Goal: Navigation & Orientation: Find specific page/section

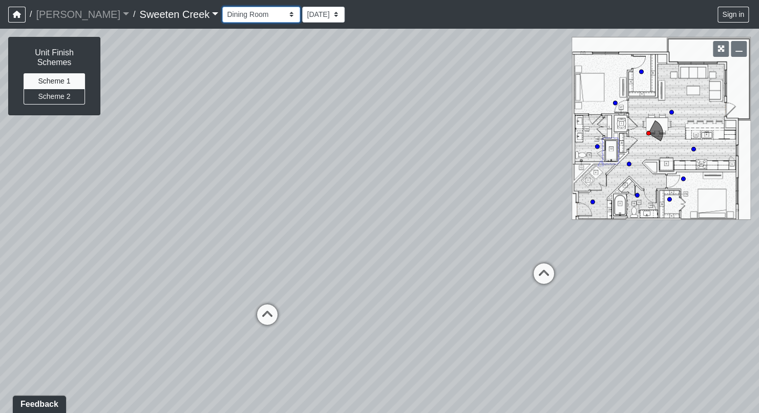
click at [247, 13] on select "Bistro Fitness - Hobby Booth Seating Counter Dining Dining 2 Elevators Elevator…" at bounding box center [261, 15] width 78 height 16
click at [222, 7] on select "Bistro Fitness - Hobby Booth Seating Counter Dining Dining 2 Elevators Elevator…" at bounding box center [261, 15] width 78 height 16
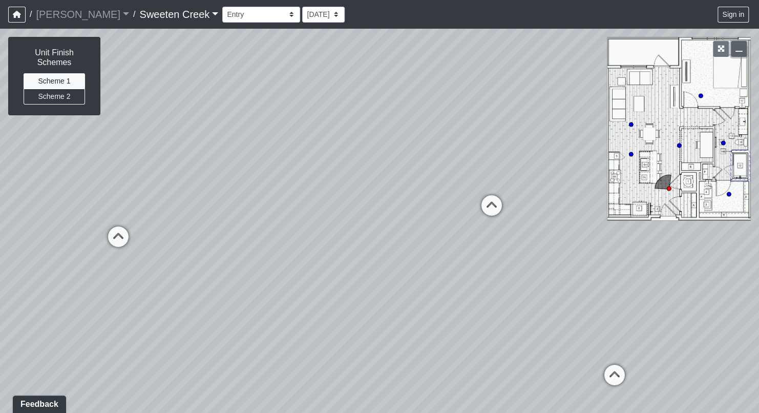
click at [742, 50] on button "button" at bounding box center [738, 49] width 16 height 16
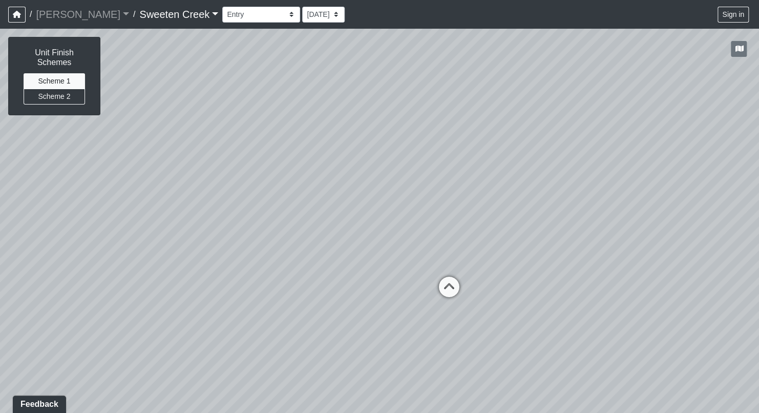
drag, startPoint x: 225, startPoint y: 124, endPoint x: 634, endPoint y: 193, distance: 414.2
click at [634, 193] on div "Loading... Kitchen Loading... Hallway Loading... Living Room Loading... Bedroom…" at bounding box center [379, 221] width 759 height 384
drag, startPoint x: 260, startPoint y: 248, endPoint x: 348, endPoint y: 150, distance: 131.2
click at [348, 150] on div "Loading... Kitchen Loading... Hallway Loading... Living Room Loading... Bedroom…" at bounding box center [379, 221] width 759 height 384
drag, startPoint x: 270, startPoint y: 282, endPoint x: 76, endPoint y: 266, distance: 194.6
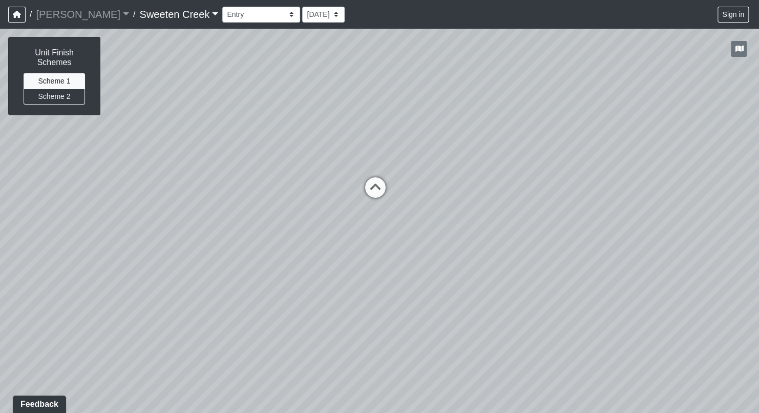
click at [76, 266] on div "Loading... Kitchen Loading... Hallway Loading... Living Room Loading... Bedroom…" at bounding box center [379, 221] width 759 height 384
drag, startPoint x: 298, startPoint y: 374, endPoint x: 195, endPoint y: 370, distance: 102.9
click at [195, 370] on div "Loading... Kitchen Loading... Hallway Loading... Living Room Loading... Bedroom…" at bounding box center [379, 221] width 759 height 384
drag, startPoint x: 323, startPoint y: 312, endPoint x: 248, endPoint y: 280, distance: 81.2
click at [248, 280] on div "Loading... Kitchen Loading... Hallway Loading... Living Room Loading... Bedroom…" at bounding box center [379, 221] width 759 height 384
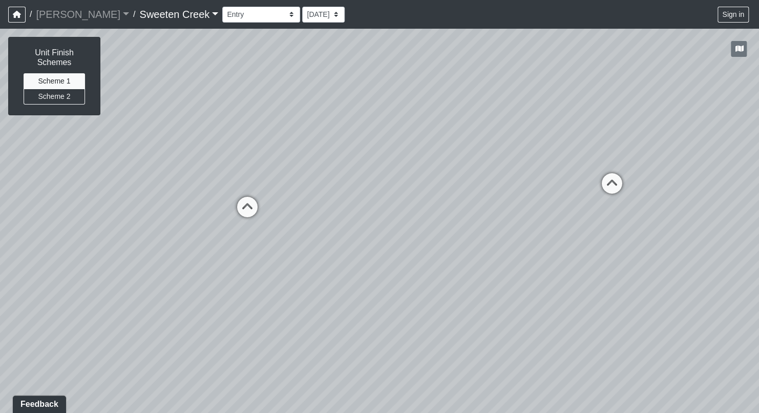
drag, startPoint x: 335, startPoint y: 173, endPoint x: 331, endPoint y: 227, distance: 53.9
click at [331, 227] on div "Loading... Kitchen Loading... Hallway Loading... Living Room Loading... Bedroom…" at bounding box center [379, 221] width 759 height 384
drag, startPoint x: 580, startPoint y: 345, endPoint x: 418, endPoint y: 344, distance: 162.3
click at [418, 344] on div "Loading... Kitchen Loading... Hallway Loading... Living Room Loading... Bedroom…" at bounding box center [379, 221] width 759 height 384
drag, startPoint x: 561, startPoint y: 277, endPoint x: 536, endPoint y: 273, distance: 25.4
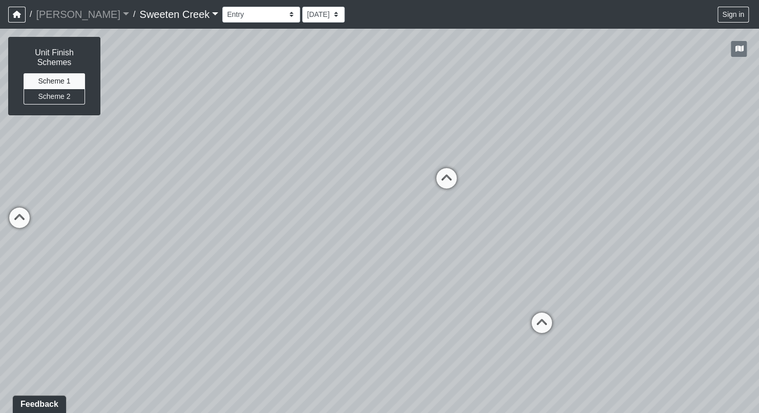
click at [536, 273] on div "Loading... Kitchen Loading... Hallway Loading... Living Room Loading... Bedroom…" at bounding box center [379, 221] width 759 height 384
click at [541, 317] on icon at bounding box center [541, 327] width 31 height 31
click at [355, 297] on icon at bounding box center [350, 303] width 31 height 31
drag, startPoint x: 405, startPoint y: 308, endPoint x: -26, endPoint y: 326, distance: 431.8
click at [0, 326] on html "/ [PERSON_NAME] Loading... / Sweeten Creek Sweeten Creek Loading... [GEOGRAPHIC…" at bounding box center [379, 206] width 759 height 413
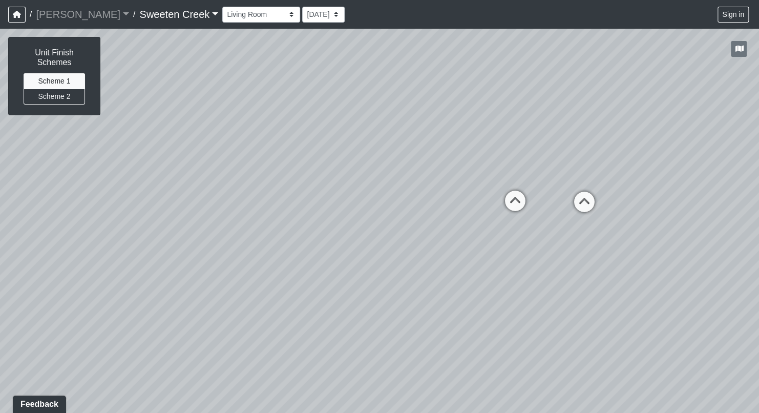
drag, startPoint x: 207, startPoint y: 278, endPoint x: 115, endPoint y: 276, distance: 91.6
click at [115, 276] on div "Loading... Kitchen Loading... Hallway Loading... Living Room Loading... Bedroom…" at bounding box center [379, 221] width 759 height 384
drag, startPoint x: 389, startPoint y: 369, endPoint x: 230, endPoint y: 352, distance: 159.6
click at [230, 352] on div "Loading... Kitchen Loading... Hallway Loading... Living Room Loading... Bedroom…" at bounding box center [379, 221] width 759 height 384
click at [400, 184] on icon at bounding box center [400, 189] width 31 height 31
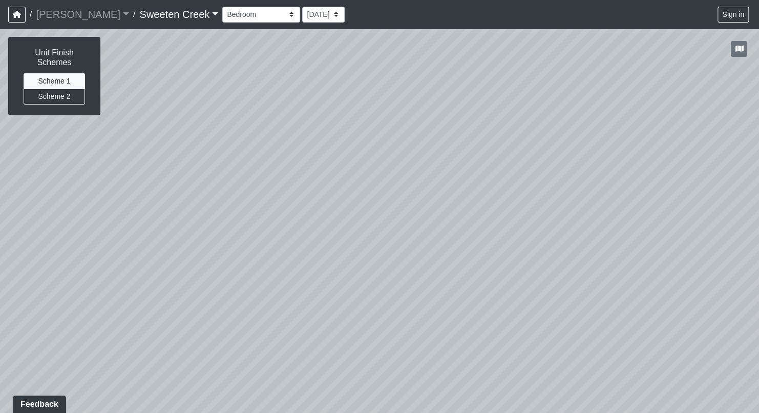
drag, startPoint x: 396, startPoint y: 187, endPoint x: 618, endPoint y: 212, distance: 224.1
click at [618, 212] on div "Loading... Kitchen Loading... Hallway Loading... Living Room Loading... Bedroom…" at bounding box center [379, 221] width 759 height 384
drag, startPoint x: 661, startPoint y: 319, endPoint x: 301, endPoint y: 228, distance: 371.5
click at [298, 241] on div "Loading... Kitchen Loading... Hallway Loading... Living Room Loading... Bedroom…" at bounding box center [379, 221] width 759 height 384
click at [523, 128] on icon at bounding box center [521, 130] width 31 height 31
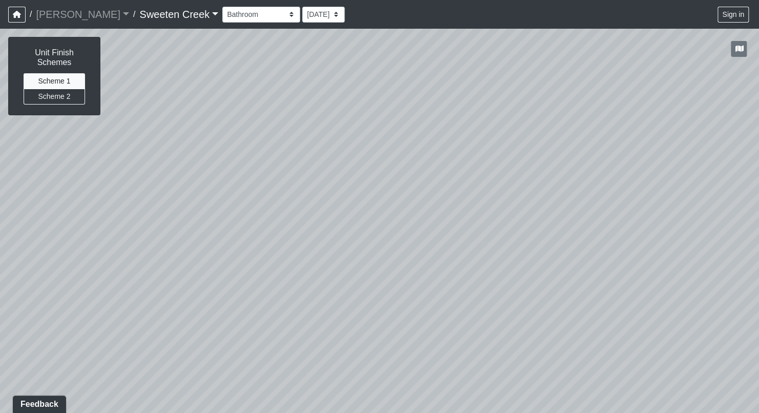
drag, startPoint x: 368, startPoint y: 239, endPoint x: 461, endPoint y: 299, distance: 111.0
click at [461, 299] on div "Loading... Kitchen Loading... Hallway Loading... Living Room Loading... Bedroom…" at bounding box center [379, 221] width 759 height 384
drag, startPoint x: 567, startPoint y: 295, endPoint x: 185, endPoint y: 294, distance: 381.8
click at [185, 294] on div "Loading... Kitchen Loading... Hallway Loading... Living Room Loading... Bedroom…" at bounding box center [379, 221] width 759 height 384
drag, startPoint x: 553, startPoint y: 310, endPoint x: 481, endPoint y: 260, distance: 88.6
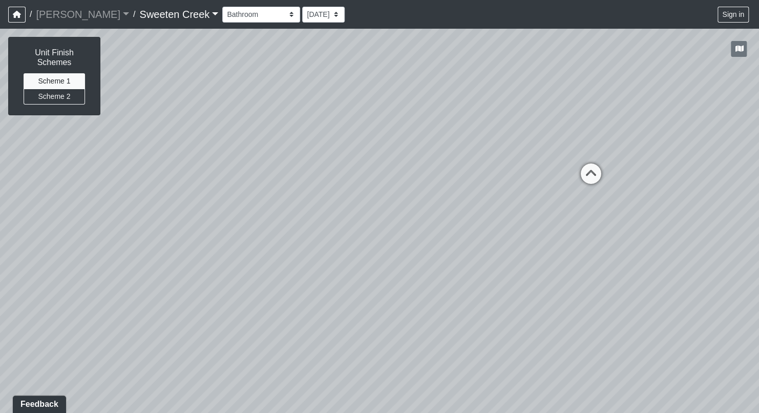
click at [465, 274] on div "Loading... Kitchen Loading... Hallway Loading... Living Room Loading... Bedroom…" at bounding box center [379, 221] width 759 height 384
click at [588, 167] on icon at bounding box center [582, 164] width 31 height 31
drag, startPoint x: 369, startPoint y: 265, endPoint x: 760, endPoint y: 385, distance: 409.3
click at [758, 385] on html "/ [PERSON_NAME] Loading... / Sweeten Creek Sweeten Creek Loading... [GEOGRAPHIC…" at bounding box center [379, 206] width 759 height 413
drag, startPoint x: 206, startPoint y: 295, endPoint x: -24, endPoint y: 131, distance: 282.4
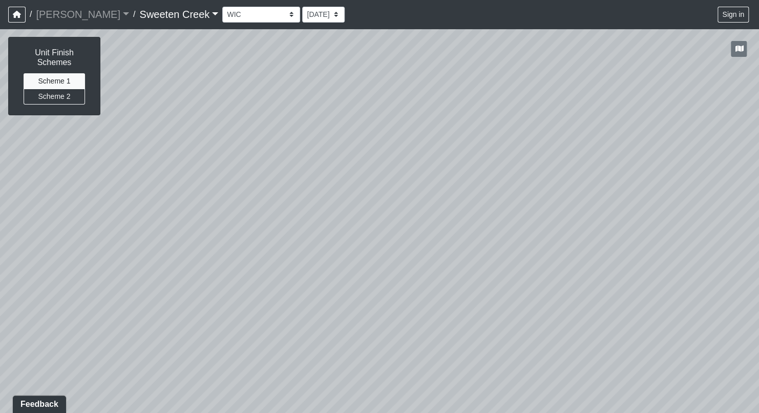
click at [0, 131] on html "/ [PERSON_NAME] Loading... / Sweeten Creek Sweeten Creek Loading... [GEOGRAPHIC…" at bounding box center [379, 206] width 759 height 413
drag, startPoint x: 541, startPoint y: 331, endPoint x: 391, endPoint y: 314, distance: 150.9
click at [255, 352] on div "Loading... Kitchen Loading... Hallway Loading... Living Room Loading... Bedroom…" at bounding box center [379, 221] width 759 height 384
drag, startPoint x: 405, startPoint y: 307, endPoint x: -26, endPoint y: 324, distance: 431.8
click at [0, 324] on html "/ [PERSON_NAME] Loading... / Sweeten Creek Sweeten Creek Loading... [GEOGRAPHIC…" at bounding box center [379, 206] width 759 height 413
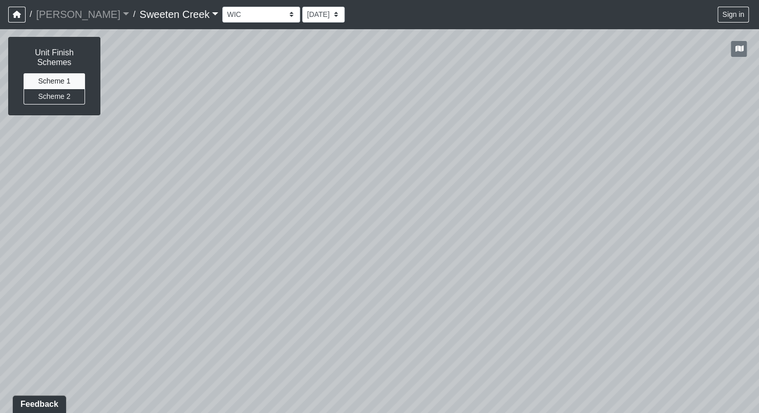
drag, startPoint x: 10, startPoint y: 295, endPoint x: 636, endPoint y: 364, distance: 629.3
click at [668, 374] on div "Loading... Kitchen Loading... Hallway Loading... Living Room Loading... Bedroom…" at bounding box center [379, 221] width 759 height 384
drag, startPoint x: 84, startPoint y: 304, endPoint x: 414, endPoint y: 350, distance: 332.8
click at [424, 347] on div "Loading... Kitchen Loading... Hallway Loading... Living Room Loading... Bedroom…" at bounding box center [379, 221] width 759 height 384
drag, startPoint x: 35, startPoint y: 261, endPoint x: 288, endPoint y: 273, distance: 253.2
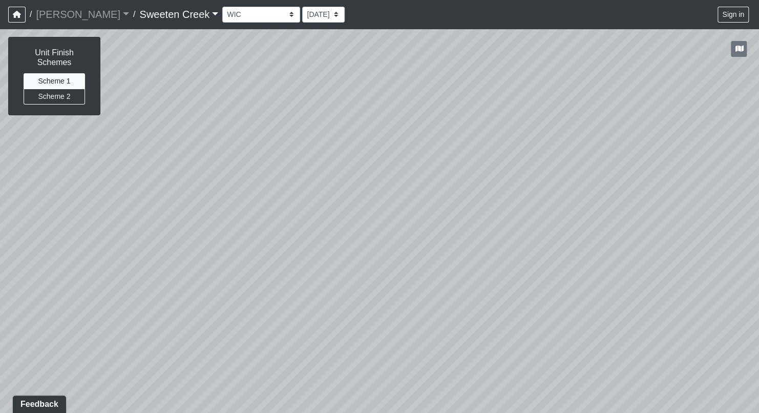
click at [287, 273] on div "Loading... Kitchen Loading... Hallway Loading... Living Room Loading... Bedroom…" at bounding box center [379, 221] width 759 height 384
drag, startPoint x: 238, startPoint y: 274, endPoint x: 428, endPoint y: 295, distance: 191.5
click at [428, 295] on div "Loading... Kitchen Loading... Hallway Loading... Living Room Loading... Bedroom…" at bounding box center [379, 221] width 759 height 384
click at [171, 284] on icon at bounding box center [168, 291] width 31 height 31
drag, startPoint x: 371, startPoint y: 322, endPoint x: 575, endPoint y: 322, distance: 204.2
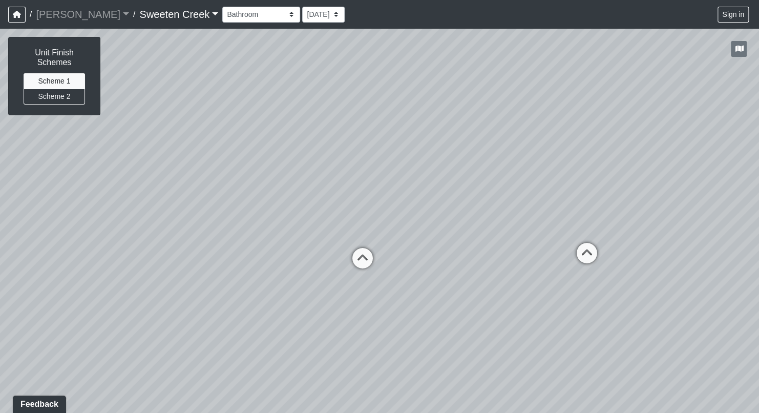
click at [575, 322] on div "Loading... Kitchen Loading... Hallway Loading... Living Room Loading... Bedroom…" at bounding box center [379, 221] width 759 height 384
drag, startPoint x: 603, startPoint y: 331, endPoint x: 252, endPoint y: 202, distance: 374.1
click at [252, 202] on div "Loading... Kitchen Loading... Hallway Loading... Living Room Loading... Bedroom…" at bounding box center [379, 221] width 759 height 384
drag, startPoint x: 293, startPoint y: 275, endPoint x: 467, endPoint y: 318, distance: 179.9
click at [467, 318] on div "Loading... Kitchen Loading... Hallway Loading... Living Room Loading... Bedroom…" at bounding box center [379, 221] width 759 height 384
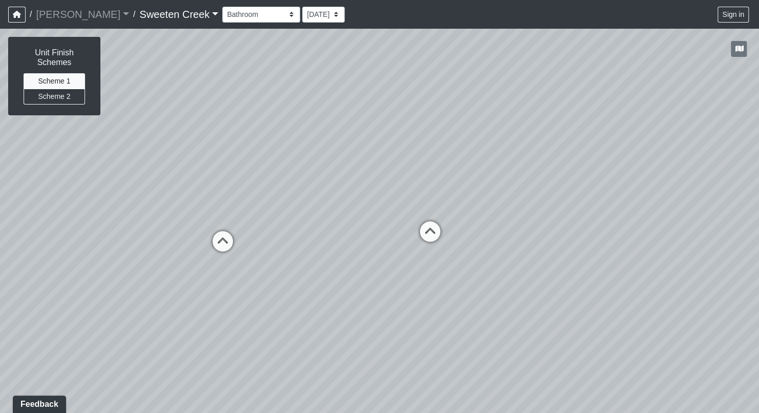
drag, startPoint x: 281, startPoint y: 223, endPoint x: 269, endPoint y: 286, distance: 64.6
click at [269, 286] on div "Loading... Kitchen Loading... Hallway Loading... Living Room Loading... Bedroom…" at bounding box center [379, 221] width 759 height 384
click at [226, 236] on icon at bounding box center [222, 245] width 31 height 31
drag, startPoint x: 156, startPoint y: 240, endPoint x: 678, endPoint y: 278, distance: 523.5
click at [678, 278] on div "Loading... Kitchen Loading... Hallway Loading... Living Room Loading... Bedroom…" at bounding box center [379, 221] width 759 height 384
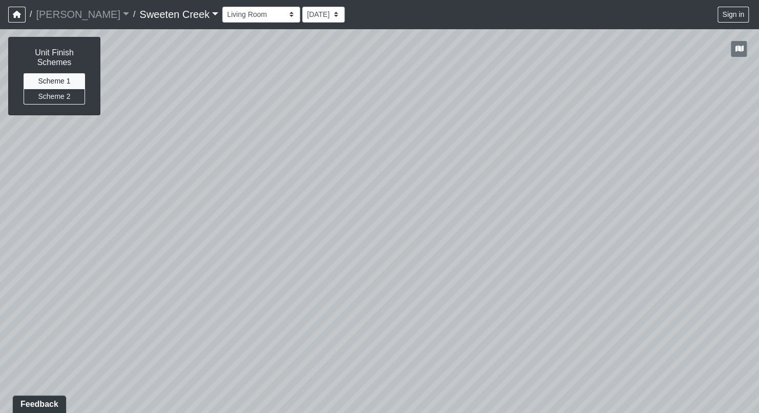
drag, startPoint x: 203, startPoint y: 250, endPoint x: 639, endPoint y: 218, distance: 437.8
click at [668, 214] on div "Loading... Kitchen Loading... Hallway Loading... Living Room Loading... Bedroom…" at bounding box center [379, 221] width 759 height 384
drag, startPoint x: 177, startPoint y: 250, endPoint x: 273, endPoint y: 211, distance: 103.5
click at [255, 218] on div "Loading... Kitchen Loading... Hallway Loading... Living Room Loading... Bedroom…" at bounding box center [379, 221] width 759 height 384
click at [61, 99] on button "Scheme 2" at bounding box center [54, 97] width 61 height 16
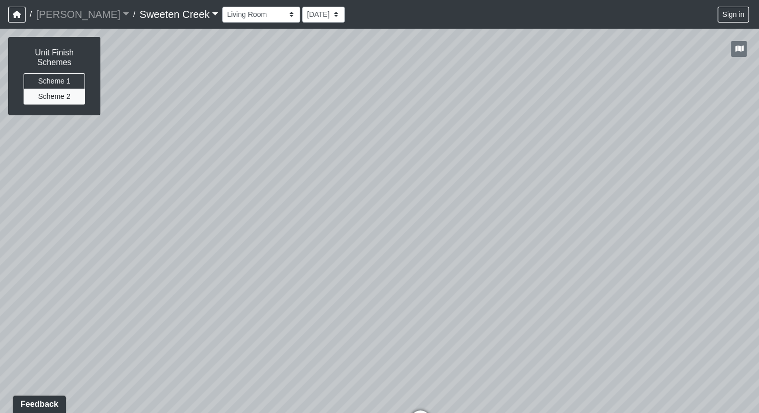
drag, startPoint x: 198, startPoint y: 279, endPoint x: 462, endPoint y: 302, distance: 265.1
click at [462, 302] on div "Loading... Kitchen Loading... Hallway Loading... Living Room Loading... Bedroom…" at bounding box center [379, 221] width 759 height 384
drag, startPoint x: 308, startPoint y: 295, endPoint x: 252, endPoint y: 277, distance: 58.4
click at [252, 277] on div "Loading... Kitchen Loading... Hallway Loading... Living Room Loading... Bedroom…" at bounding box center [379, 221] width 759 height 384
click at [248, 12] on select "Bistro Fitness - Hobby Booth Seating Counter Dining Dining 2 Elevators Elevator…" at bounding box center [261, 15] width 78 height 16
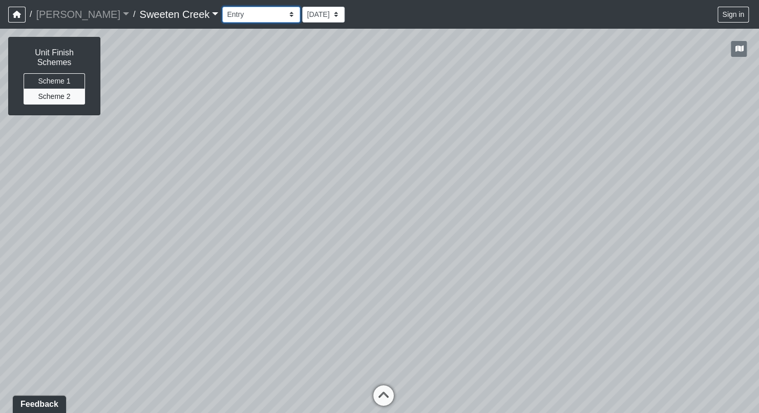
click at [222, 7] on select "Bistro Fitness - Hobby Booth Seating Counter Dining Dining 2 Elevators Elevator…" at bounding box center [261, 15] width 78 height 16
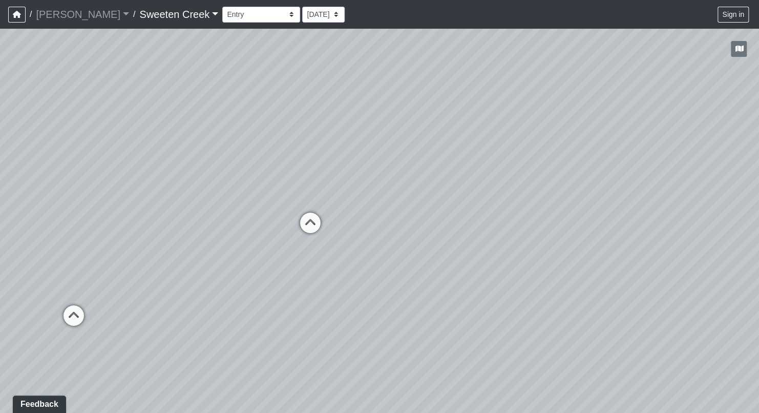
drag, startPoint x: 462, startPoint y: 320, endPoint x: 161, endPoint y: 237, distance: 311.5
click at [161, 238] on div "Loading... Kitchen Loading... Hallway Loading... Living Room Loading... Bedroom…" at bounding box center [379, 221] width 759 height 384
drag, startPoint x: 224, startPoint y: 240, endPoint x: 478, endPoint y: 318, distance: 265.2
click at [478, 318] on div "Loading... Kitchen Loading... Hallway Loading... Living Room Loading... Bedroom…" at bounding box center [379, 221] width 759 height 384
drag, startPoint x: 34, startPoint y: 223, endPoint x: 234, endPoint y: 142, distance: 215.2
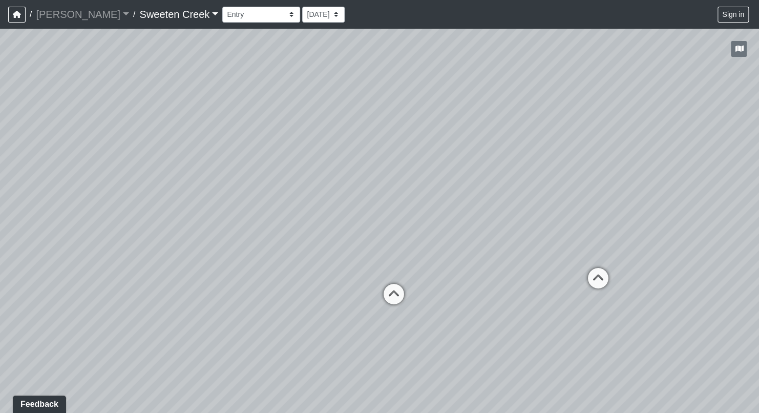
click at [175, 182] on div "Loading... Kitchen Loading... Hallway Loading... Living Room Loading... Bedroom…" at bounding box center [379, 221] width 759 height 384
click at [248, 14] on select "Bistro Fitness - Hobby Booth Seating Counter Dining Dining 2 Elevators Elevator…" at bounding box center [261, 15] width 78 height 16
click at [222, 7] on select "Bistro Fitness - Hobby Booth Seating Counter Dining Dining 2 Elevators Elevator…" at bounding box center [261, 15] width 78 height 16
drag, startPoint x: 490, startPoint y: 364, endPoint x: 307, endPoint y: 284, distance: 200.6
click at [461, 377] on div "Loading... Kitchen Loading... Hallway Loading... Living Room Loading... Bedroom…" at bounding box center [379, 221] width 759 height 384
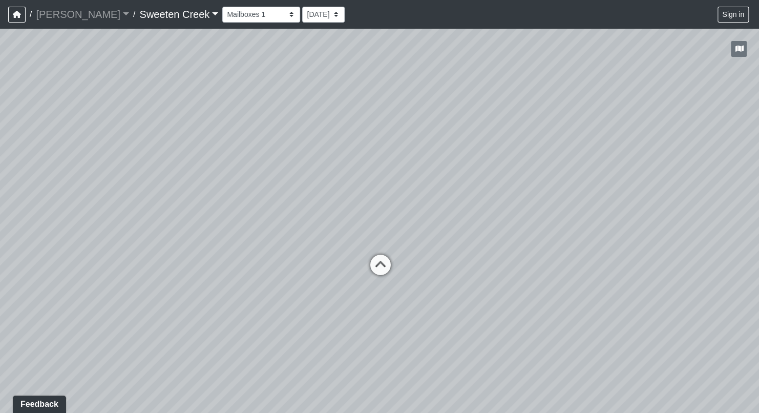
drag, startPoint x: 251, startPoint y: 254, endPoint x: 543, endPoint y: 377, distance: 317.0
click at [543, 378] on div "Loading... Kitchen Loading... Hallway Loading... Living Room Loading... Bedroom…" at bounding box center [379, 221] width 759 height 384
click at [387, 266] on icon at bounding box center [381, 269] width 31 height 31
drag, startPoint x: 229, startPoint y: 306, endPoint x: 673, endPoint y: 243, distance: 448.8
click at [673, 243] on div "Loading... Kitchen Loading... Hallway Loading... Living Room Loading... Bedroom…" at bounding box center [379, 221] width 759 height 384
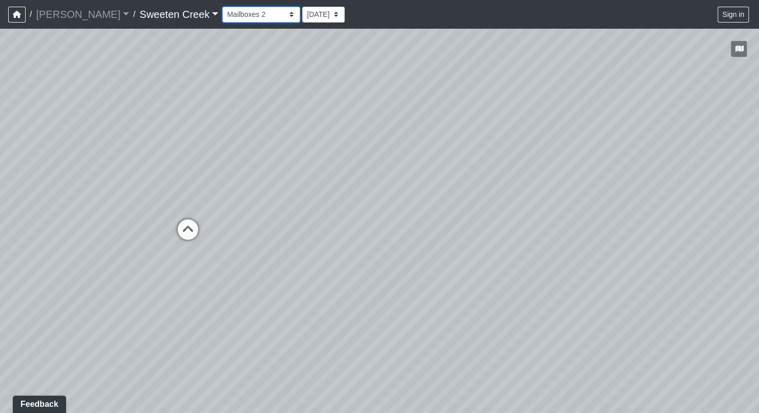
click at [248, 17] on select "Bistro Fitness - Hobby Booth Seating Counter Dining Dining 2 Elevators Elevator…" at bounding box center [261, 15] width 78 height 16
click at [222, 7] on select "Bistro Fitness - Hobby Booth Seating Counter Dining Dining 2 Elevators Elevator…" at bounding box center [261, 15] width 78 height 16
drag, startPoint x: 308, startPoint y: 317, endPoint x: 449, endPoint y: 272, distance: 148.4
click at [449, 272] on div "Loading... Kitchen Loading... Hallway Loading... Living Room Loading... Bedroom…" at bounding box center [379, 221] width 759 height 384
drag, startPoint x: 134, startPoint y: 290, endPoint x: 490, endPoint y: 299, distance: 356.4
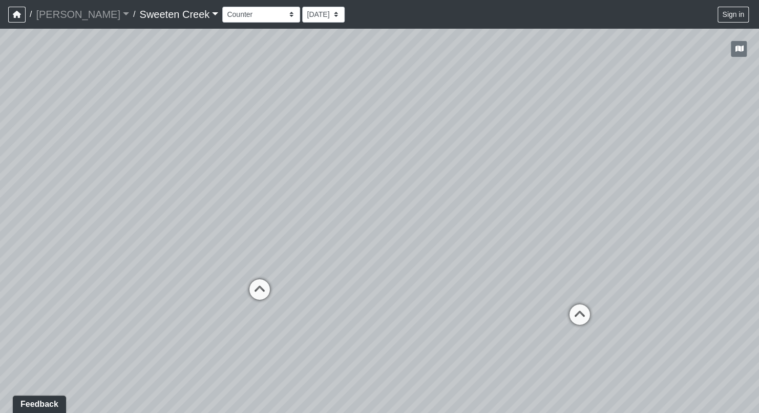
click at [490, 299] on div "Loading... Kitchen Loading... Hallway Loading... Living Room Loading... Bedroom…" at bounding box center [379, 221] width 759 height 384
drag, startPoint x: 118, startPoint y: 310, endPoint x: 344, endPoint y: 288, distance: 226.7
click at [344, 288] on div "Loading... Kitchen Loading... Hallway Loading... Living Room Loading... Bedroom…" at bounding box center [379, 221] width 759 height 384
drag, startPoint x: 313, startPoint y: 327, endPoint x: 80, endPoint y: 273, distance: 239.1
click at [80, 273] on div "Loading... Kitchen Loading... Hallway Loading... Living Room Loading... Bedroom…" at bounding box center [379, 221] width 759 height 384
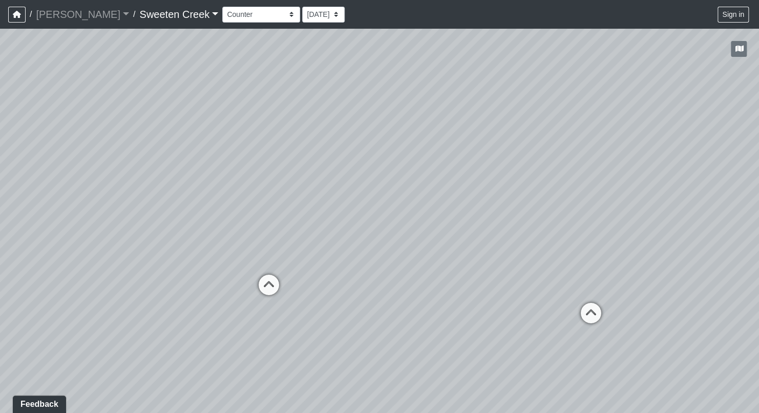
drag, startPoint x: 297, startPoint y: 236, endPoint x: 315, endPoint y: 309, distance: 75.0
click at [315, 309] on div "Loading... Kitchen Loading... Hallway Loading... Living Room Loading... Bedroom…" at bounding box center [379, 221] width 759 height 384
drag, startPoint x: 609, startPoint y: 342, endPoint x: 334, endPoint y: 309, distance: 276.4
click at [334, 309] on div "Loading... Kitchen Loading... Hallway Loading... Living Room Loading... Bedroom…" at bounding box center [379, 221] width 759 height 384
click at [249, 15] on select "Bistro Fitness - Hobby Booth Seating Counter Dining Dining 2 Elevators Elevator…" at bounding box center [261, 15] width 78 height 16
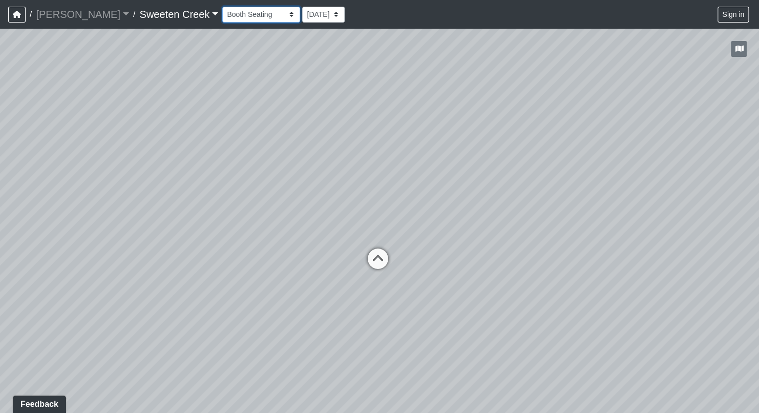
click at [222, 7] on select "Bistro Fitness - Hobby Booth Seating Counter Dining Dining 2 Elevators Elevator…" at bounding box center [261, 15] width 78 height 16
drag, startPoint x: 205, startPoint y: 259, endPoint x: 309, endPoint y: 210, distance: 114.9
click at [309, 210] on div "Loading... Kitchen Loading... Hallway Loading... Living Room Loading... Bedroom…" at bounding box center [379, 221] width 759 height 384
drag, startPoint x: 513, startPoint y: 282, endPoint x: 338, endPoint y: 275, distance: 174.6
click at [338, 275] on div "Loading... Kitchen Loading... Hallway Loading... Living Room Loading... Bedroom…" at bounding box center [379, 221] width 759 height 384
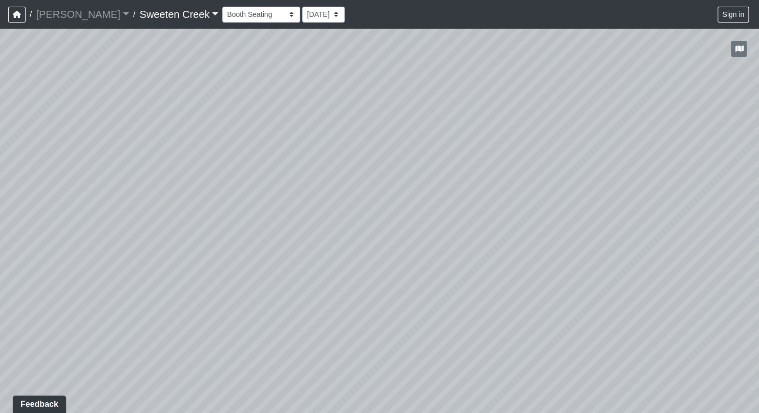
drag, startPoint x: 543, startPoint y: 326, endPoint x: 410, endPoint y: 322, distance: 133.1
click at [373, 316] on div "Loading... Kitchen Loading... Hallway Loading... Living Room Loading... Bedroom…" at bounding box center [379, 221] width 759 height 384
drag, startPoint x: 559, startPoint y: 316, endPoint x: 330, endPoint y: 314, distance: 229.3
click at [330, 314] on div "Loading... Kitchen Loading... Hallway Loading... Living Room Loading... Bedroom…" at bounding box center [379, 221] width 759 height 384
drag, startPoint x: 514, startPoint y: 314, endPoint x: 437, endPoint y: 312, distance: 77.8
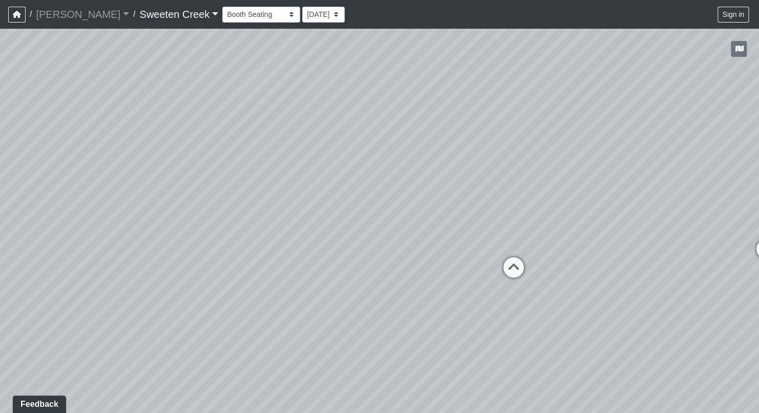
click at [439, 317] on div "Loading... Kitchen Loading... Hallway Loading... Living Room Loading... Bedroom…" at bounding box center [379, 221] width 759 height 384
drag, startPoint x: 570, startPoint y: 267, endPoint x: 484, endPoint y: 269, distance: 86.0
click at [484, 269] on div "Loading... Kitchen Loading... Hallway Loading... Living Room Loading... Bedroom…" at bounding box center [379, 221] width 759 height 384
drag, startPoint x: 652, startPoint y: 296, endPoint x: 524, endPoint y: 279, distance: 128.5
click at [524, 279] on div "Loading... Kitchen Loading... Hallway Loading... Living Room Loading... Bedroom…" at bounding box center [379, 221] width 759 height 384
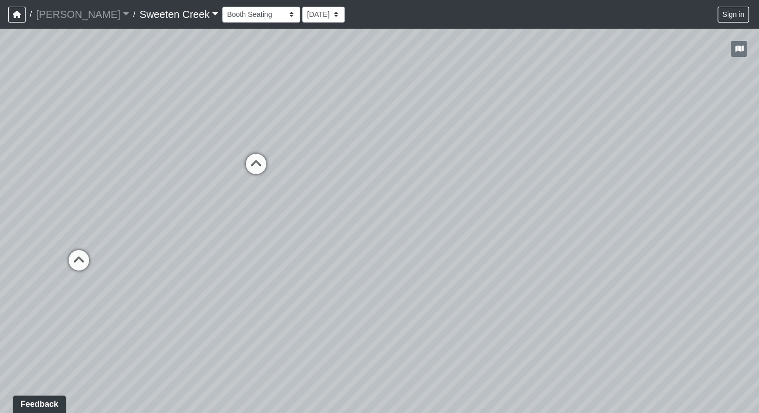
drag, startPoint x: 593, startPoint y: 292, endPoint x: 289, endPoint y: 250, distance: 306.9
click at [291, 251] on div "Loading... Kitchen Loading... Hallway Loading... Living Room Loading... Bedroom…" at bounding box center [379, 221] width 759 height 384
drag, startPoint x: 279, startPoint y: 249, endPoint x: 286, endPoint y: 327, distance: 78.1
click at [287, 327] on div "Loading... Kitchen Loading... Hallway Loading... Living Room Loading... Bedroom…" at bounding box center [379, 221] width 759 height 384
drag, startPoint x: 602, startPoint y: 282, endPoint x: 316, endPoint y: 256, distance: 287.8
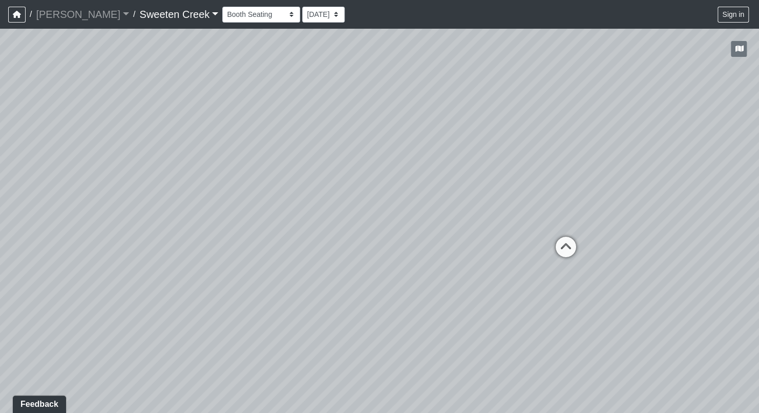
click at [316, 256] on div "Loading... Kitchen Loading... Hallway Loading... Living Room Loading... Bedroom…" at bounding box center [379, 221] width 759 height 384
click at [541, 239] on icon at bounding box center [542, 247] width 31 height 31
drag, startPoint x: 398, startPoint y: 264, endPoint x: 463, endPoint y: 281, distance: 67.2
click at [463, 281] on div "Loading... Kitchen Loading... Hallway Loading... Living Room Loading... Bedroom…" at bounding box center [379, 221] width 759 height 384
drag, startPoint x: 311, startPoint y: 243, endPoint x: 234, endPoint y: 210, distance: 84.1
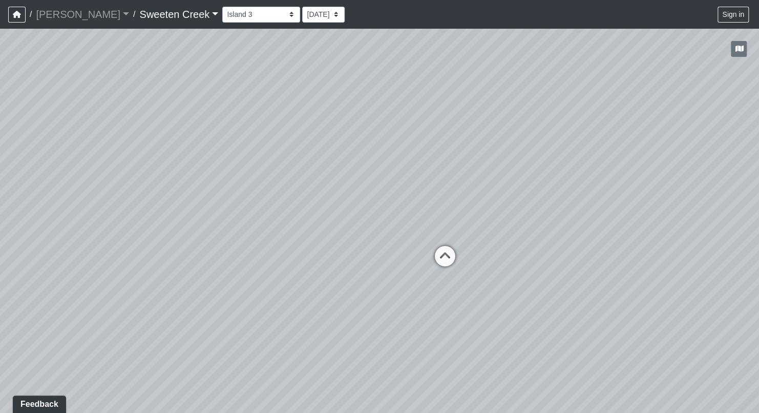
click at [99, 226] on div "Loading... Kitchen Loading... Hallway Loading... Living Room Loading... Bedroom…" at bounding box center [379, 221] width 759 height 384
drag, startPoint x: 483, startPoint y: 292, endPoint x: 226, endPoint y: 265, distance: 258.9
click at [226, 265] on div "Loading... Kitchen Loading... Hallway Loading... Living Room Loading... Bedroom…" at bounding box center [379, 221] width 759 height 384
click at [246, 16] on select "Bistro Fitness - Hobby Booth Seating Counter Dining Dining 2 Elevators Elevator…" at bounding box center [261, 15] width 78 height 16
click at [222, 7] on select "Bistro Fitness - Hobby Booth Seating Counter Dining Dining 2 Elevators Elevator…" at bounding box center [261, 15] width 78 height 16
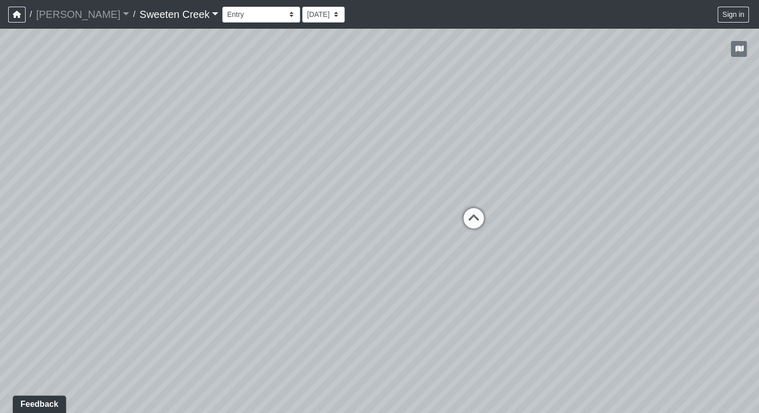
drag, startPoint x: 267, startPoint y: 243, endPoint x: 369, endPoint y: 189, distance: 115.4
click at [369, 189] on div "Loading... Kitchen Loading... Hallway Loading... Living Room Loading... Bedroom…" at bounding box center [379, 221] width 759 height 384
click at [473, 216] on icon at bounding box center [473, 223] width 31 height 31
click at [398, 204] on icon at bounding box center [395, 209] width 31 height 31
drag, startPoint x: 499, startPoint y: 279, endPoint x: 166, endPoint y: 240, distance: 334.5
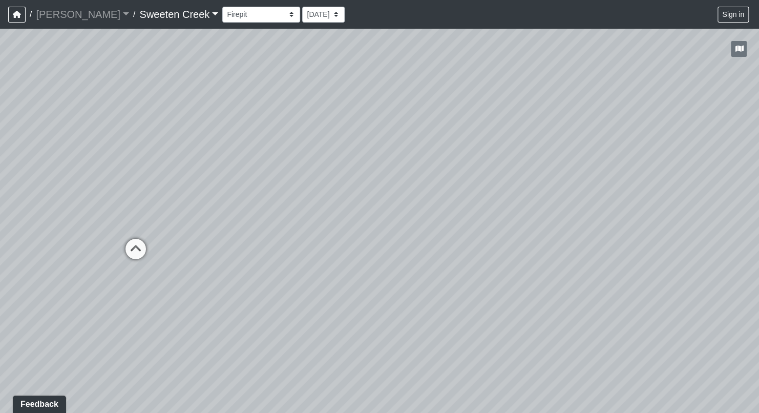
click at [166, 240] on div "Loading... Kitchen Loading... Hallway Loading... Living Room Loading... Bedroom…" at bounding box center [379, 221] width 759 height 384
click at [132, 246] on icon at bounding box center [135, 254] width 31 height 31
click at [199, 163] on icon at bounding box center [201, 164] width 31 height 31
drag, startPoint x: 412, startPoint y: 210, endPoint x: 247, endPoint y: 198, distance: 165.3
click at [245, 200] on div "Loading... Kitchen Loading... Hallway Loading... Living Room Loading... Bedroom…" at bounding box center [379, 221] width 759 height 384
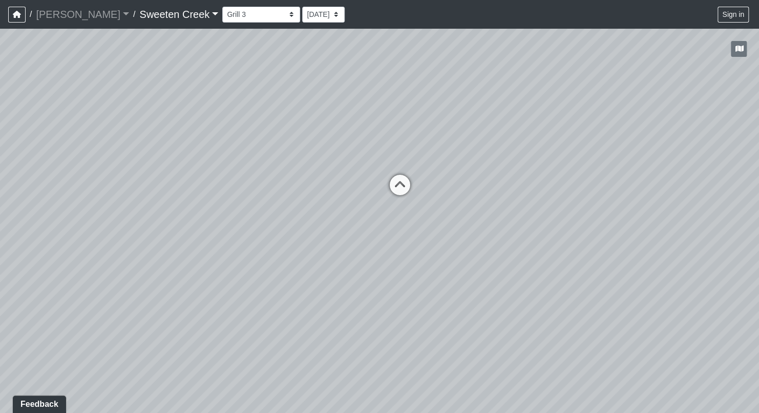
drag, startPoint x: 533, startPoint y: 252, endPoint x: 324, endPoint y: 232, distance: 210.3
click at [321, 239] on div "Loading... Kitchen Loading... Hallway Loading... Living Room Loading... Bedroom…" at bounding box center [379, 221] width 759 height 384
drag, startPoint x: 575, startPoint y: 204, endPoint x: 89, endPoint y: 185, distance: 486.6
click at [89, 187] on div "Loading... Kitchen Loading... Hallway Loading... Living Room Loading... Bedroom…" at bounding box center [379, 221] width 759 height 384
click at [490, 131] on icon at bounding box center [487, 135] width 31 height 31
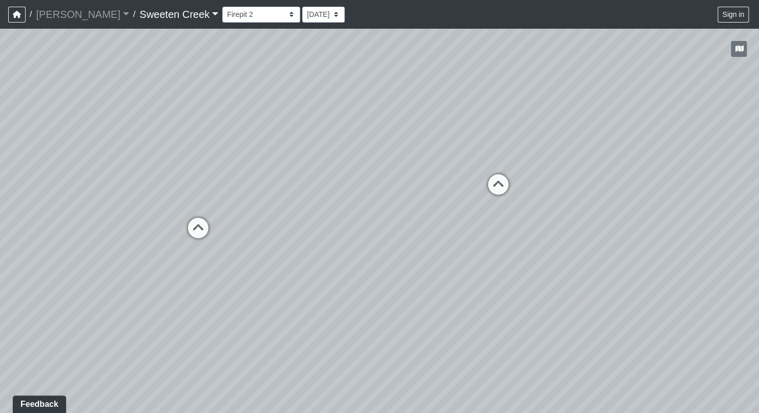
drag, startPoint x: 375, startPoint y: 140, endPoint x: 80, endPoint y: 177, distance: 297.1
click at [80, 177] on div "Loading... Kitchen Loading... Hallway Loading... Living Room Loading... Bedroom…" at bounding box center [379, 221] width 759 height 384
click at [193, 226] on icon at bounding box center [190, 236] width 31 height 31
click at [160, 170] on icon at bounding box center [162, 181] width 31 height 31
click at [266, 171] on icon at bounding box center [269, 181] width 31 height 31
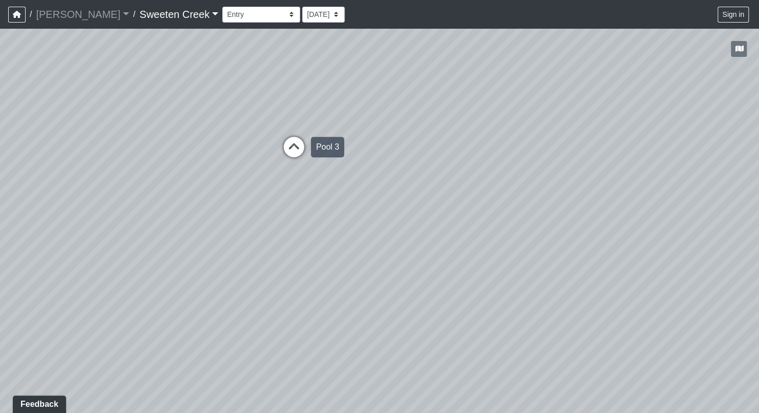
click at [298, 145] on icon at bounding box center [293, 152] width 31 height 31
click at [280, 140] on icon at bounding box center [281, 148] width 31 height 31
drag, startPoint x: 488, startPoint y: 252, endPoint x: 370, endPoint y: 261, distance: 118.1
click at [371, 262] on div "Loading... Kitchen Loading... Hallway Loading... Living Room Loading... Bedroom…" at bounding box center [379, 221] width 759 height 384
drag, startPoint x: 512, startPoint y: 236, endPoint x: 358, endPoint y: 228, distance: 154.3
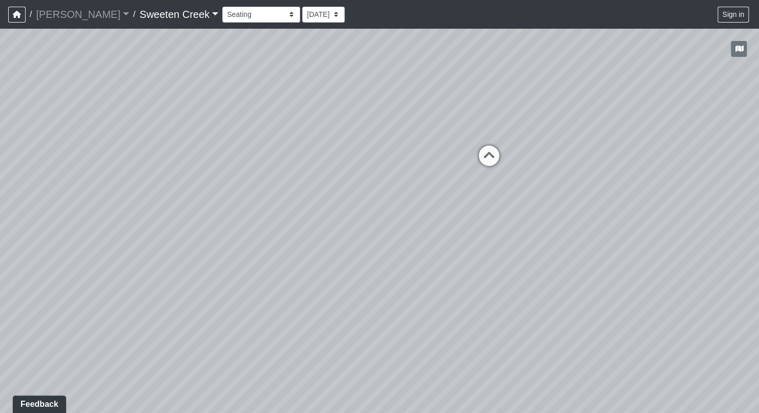
click at [360, 230] on div "Loading... Kitchen Loading... Hallway Loading... Living Room Loading... Bedroom…" at bounding box center [379, 221] width 759 height 384
drag, startPoint x: 396, startPoint y: 251, endPoint x: 330, endPoint y: 271, distance: 69.1
click at [309, 288] on div "Loading... Kitchen Loading... Hallway Loading... Living Room Loading... Bedroom…" at bounding box center [379, 221] width 759 height 384
click at [245, 15] on select "Bistro Fitness - Hobby Booth Seating Counter Dining Dining 2 Elevators Elevator…" at bounding box center [261, 15] width 78 height 16
click at [222, 7] on select "Bistro Fitness - Hobby Booth Seating Counter Dining Dining 2 Elevators Elevator…" at bounding box center [261, 15] width 78 height 16
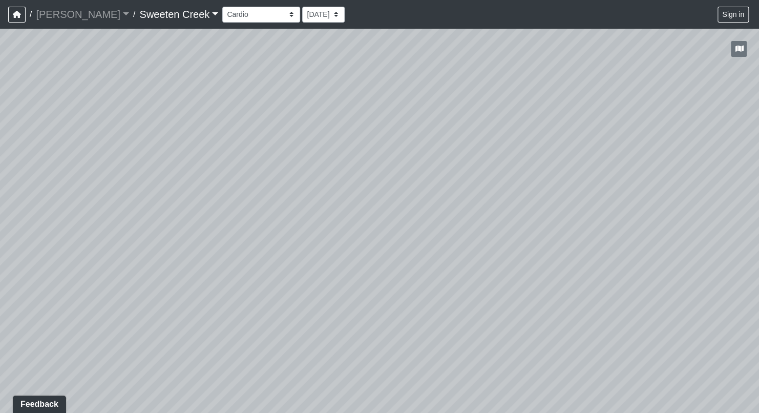
drag, startPoint x: 236, startPoint y: 292, endPoint x: 135, endPoint y: 209, distance: 130.6
click at [58, 239] on div "Loading... Kitchen Loading... Hallway Loading... Living Room Loading... Bedroom…" at bounding box center [379, 221] width 759 height 384
drag, startPoint x: 494, startPoint y: 216, endPoint x: 471, endPoint y: 148, distance: 71.2
click at [168, 204] on div "Loading... Kitchen Loading... Hallway Loading... Living Room Loading... Bedroom…" at bounding box center [379, 221] width 759 height 384
click at [625, 242] on icon at bounding box center [626, 251] width 31 height 31
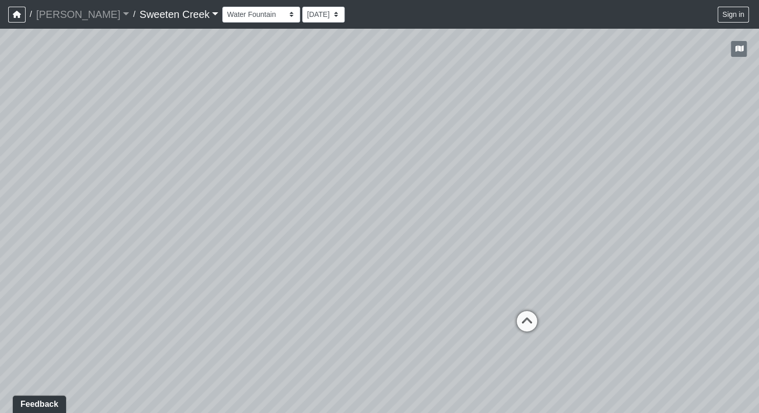
drag, startPoint x: 623, startPoint y: 237, endPoint x: 535, endPoint y: 262, distance: 91.0
click at [534, 261] on div "Loading... Kitchen Loading... Hallway Loading... Living Room Loading... Bedroom…" at bounding box center [379, 221] width 759 height 384
click at [524, 322] on icon at bounding box center [526, 326] width 31 height 31
drag, startPoint x: 299, startPoint y: 324, endPoint x: 349, endPoint y: 293, distance: 58.4
click at [362, 304] on div "Loading... Kitchen Loading... Hallway Loading... Living Room Loading... Bedroom…" at bounding box center [379, 221] width 759 height 384
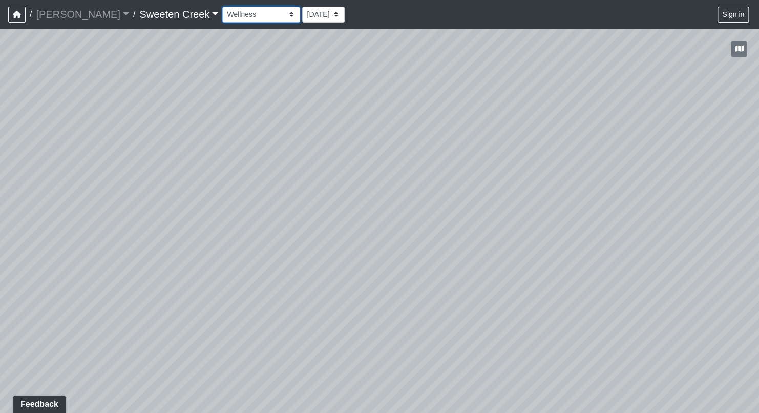
click at [244, 15] on select "Bistro Fitness - Hobby Booth Seating Counter Dining Dining 2 Elevators Elevator…" at bounding box center [261, 15] width 78 height 16
click at [222, 7] on select "Bistro Fitness - Hobby Booth Seating Counter Dining Dining 2 Elevators Elevator…" at bounding box center [261, 15] width 78 height 16
select select "fRUDptBniMvWUXcoTJNiMF"
drag, startPoint x: 541, startPoint y: 349, endPoint x: 221, endPoint y: 289, distance: 326.0
click at [34, 276] on div "Loading... Kitchen Loading... Hallway Loading... Living Room Loading... Bedroom…" at bounding box center [379, 221] width 759 height 384
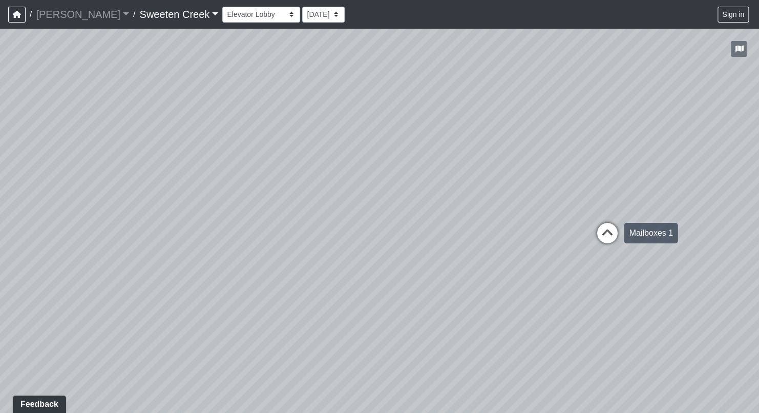
drag, startPoint x: 414, startPoint y: 296, endPoint x: 630, endPoint y: 226, distance: 226.4
click at [89, 234] on div "Loading... Kitchen Loading... Hallway Loading... Living Room Loading... Bedroom…" at bounding box center [379, 221] width 759 height 384
drag, startPoint x: 301, startPoint y: 310, endPoint x: 107, endPoint y: 316, distance: 194.1
click at [315, 386] on div "Loading... Kitchen Loading... Hallway Loading... Living Room Loading... Bedroom…" at bounding box center [379, 221] width 759 height 384
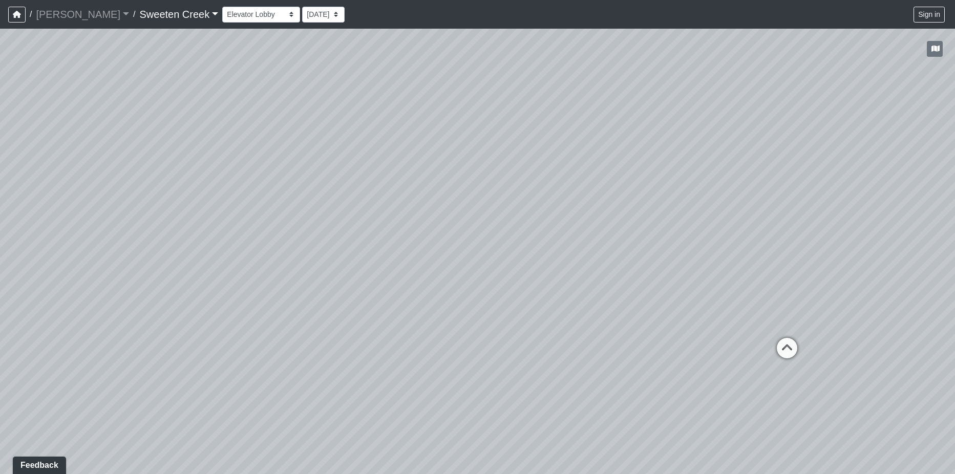
click at [350, 348] on div "Loading... Kitchen Loading... Hallway Loading... Living Room Loading... Bedroom…" at bounding box center [477, 251] width 955 height 445
